Goal: Information Seeking & Learning: Learn about a topic

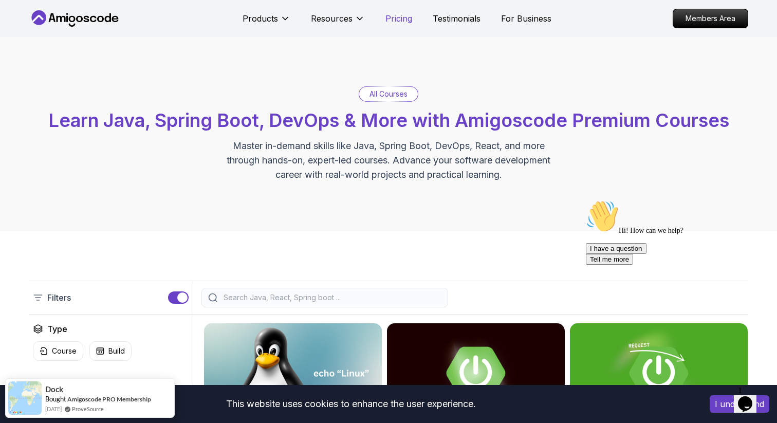
click at [400, 18] on p "Pricing" at bounding box center [398, 18] width 27 height 12
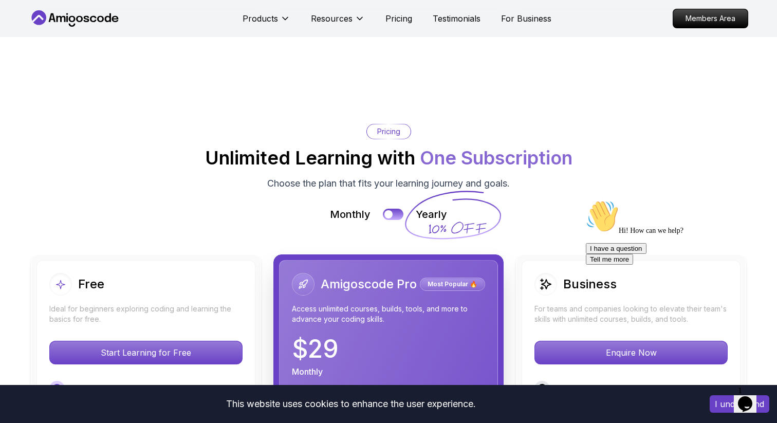
scroll to position [2071, 0]
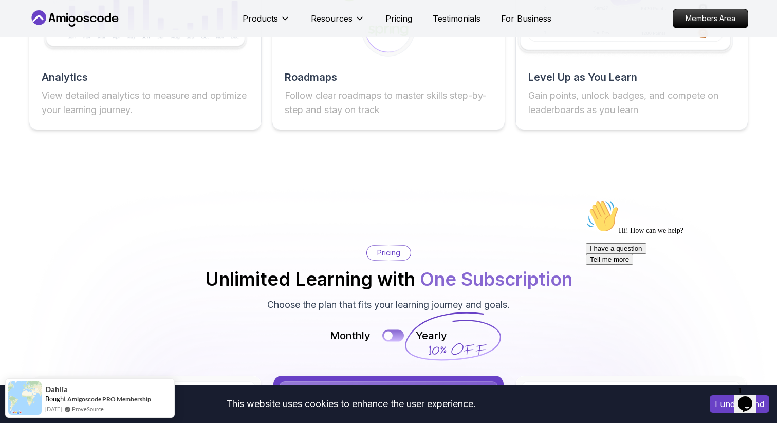
click at [395, 330] on button at bounding box center [393, 336] width 22 height 12
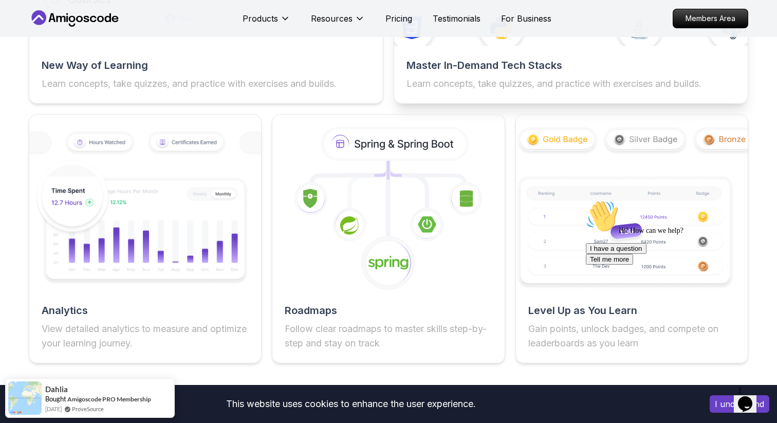
scroll to position [1807, 0]
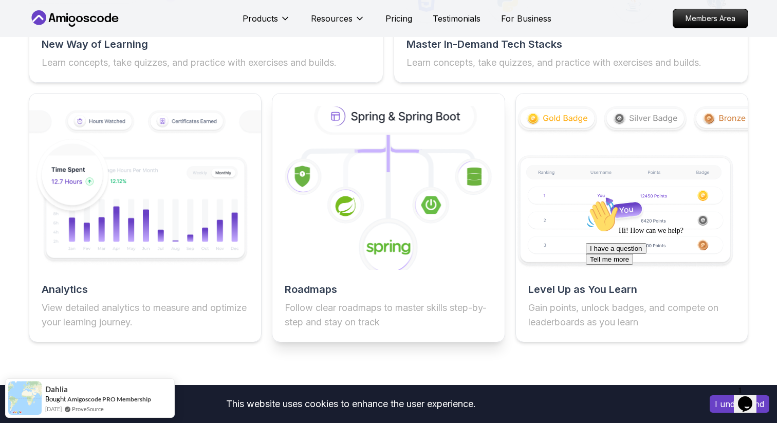
click at [423, 120] on icon at bounding box center [396, 115] width 157 height 33
click at [375, 265] on icon at bounding box center [388, 247] width 61 height 61
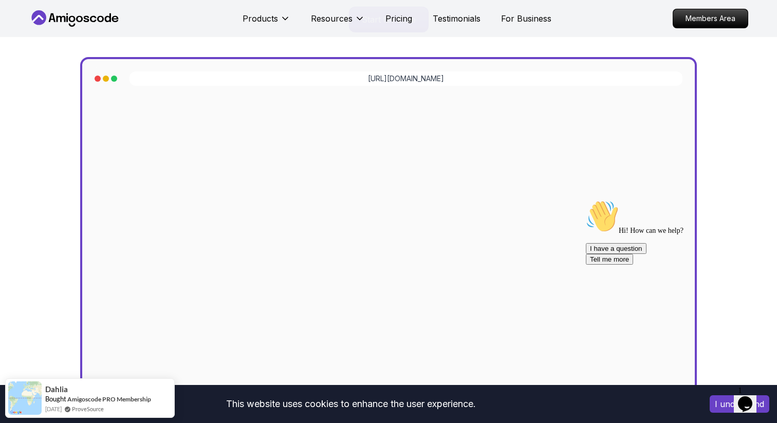
scroll to position [274, 0]
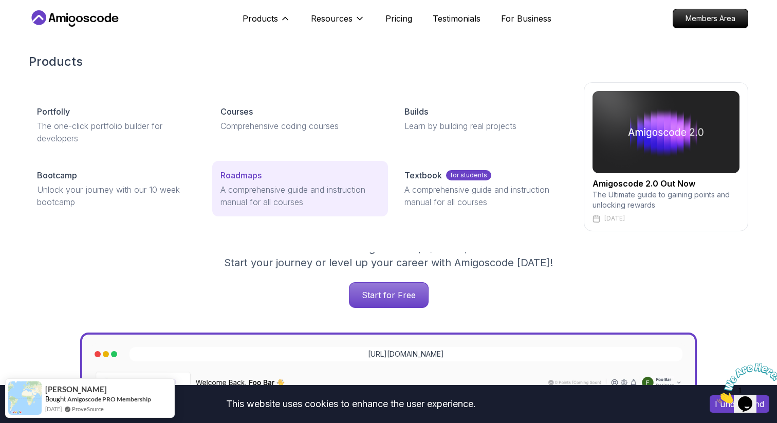
click at [247, 175] on p "Roadmaps" at bounding box center [240, 175] width 41 height 12
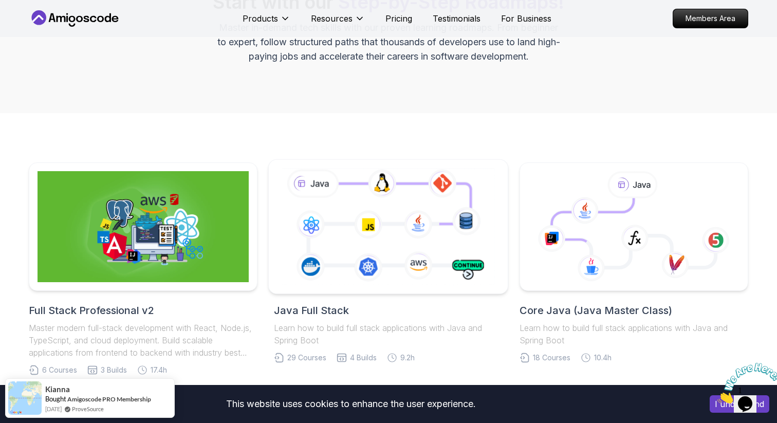
scroll to position [113, 0]
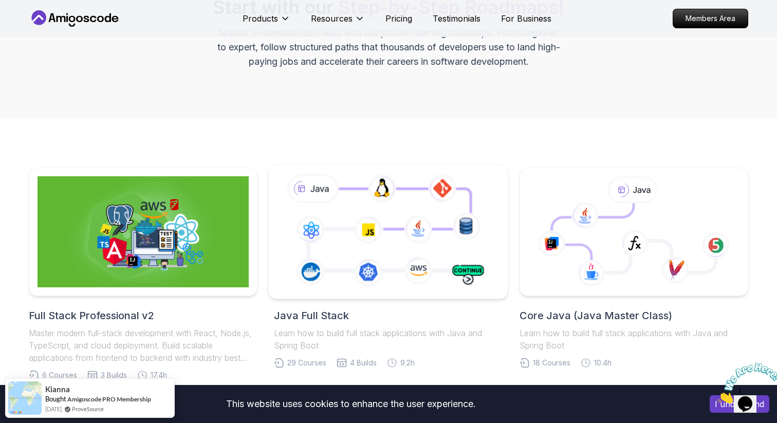
click at [398, 284] on icon at bounding box center [387, 231] width 217 height 121
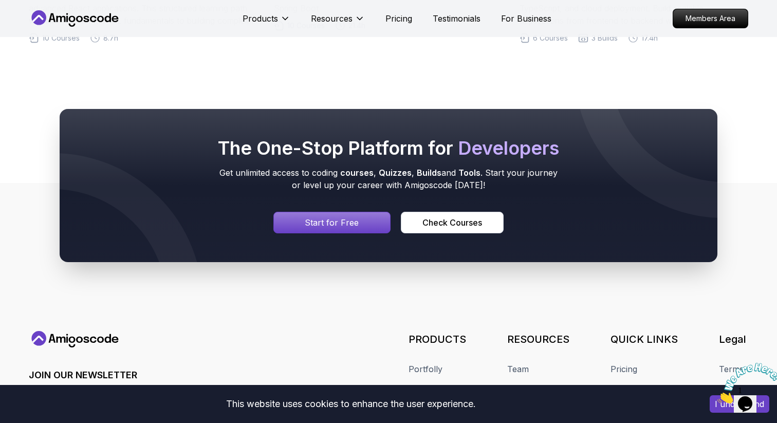
scroll to position [7794, 0]
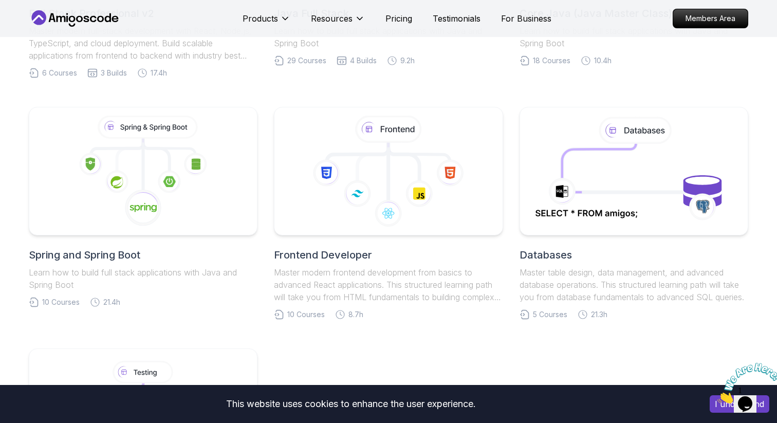
scroll to position [403, 0]
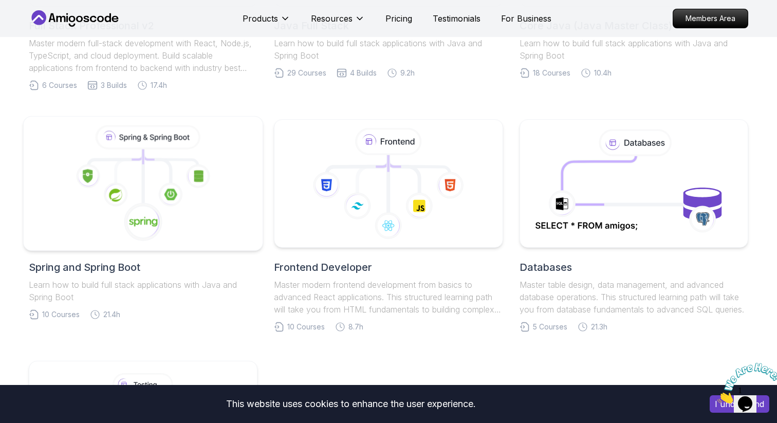
click at [172, 216] on icon at bounding box center [143, 183] width 222 height 117
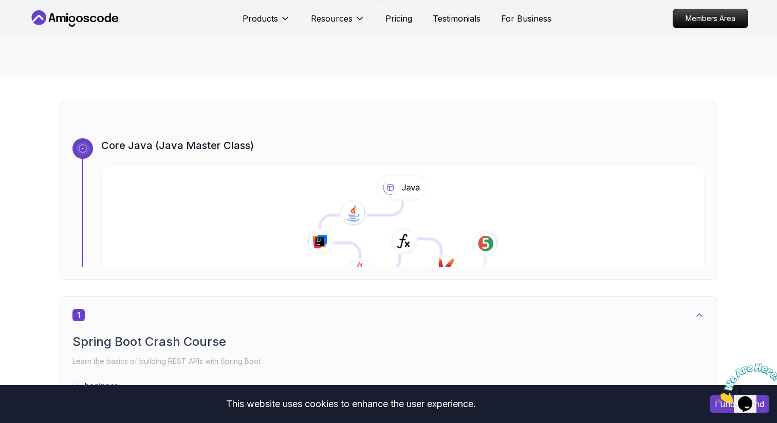
scroll to position [278, 0]
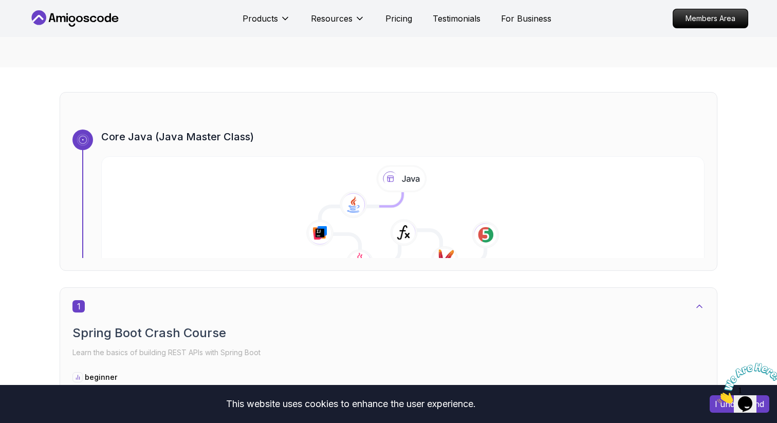
scroll to position [278, 0]
